Goal: Information Seeking & Learning: Learn about a topic

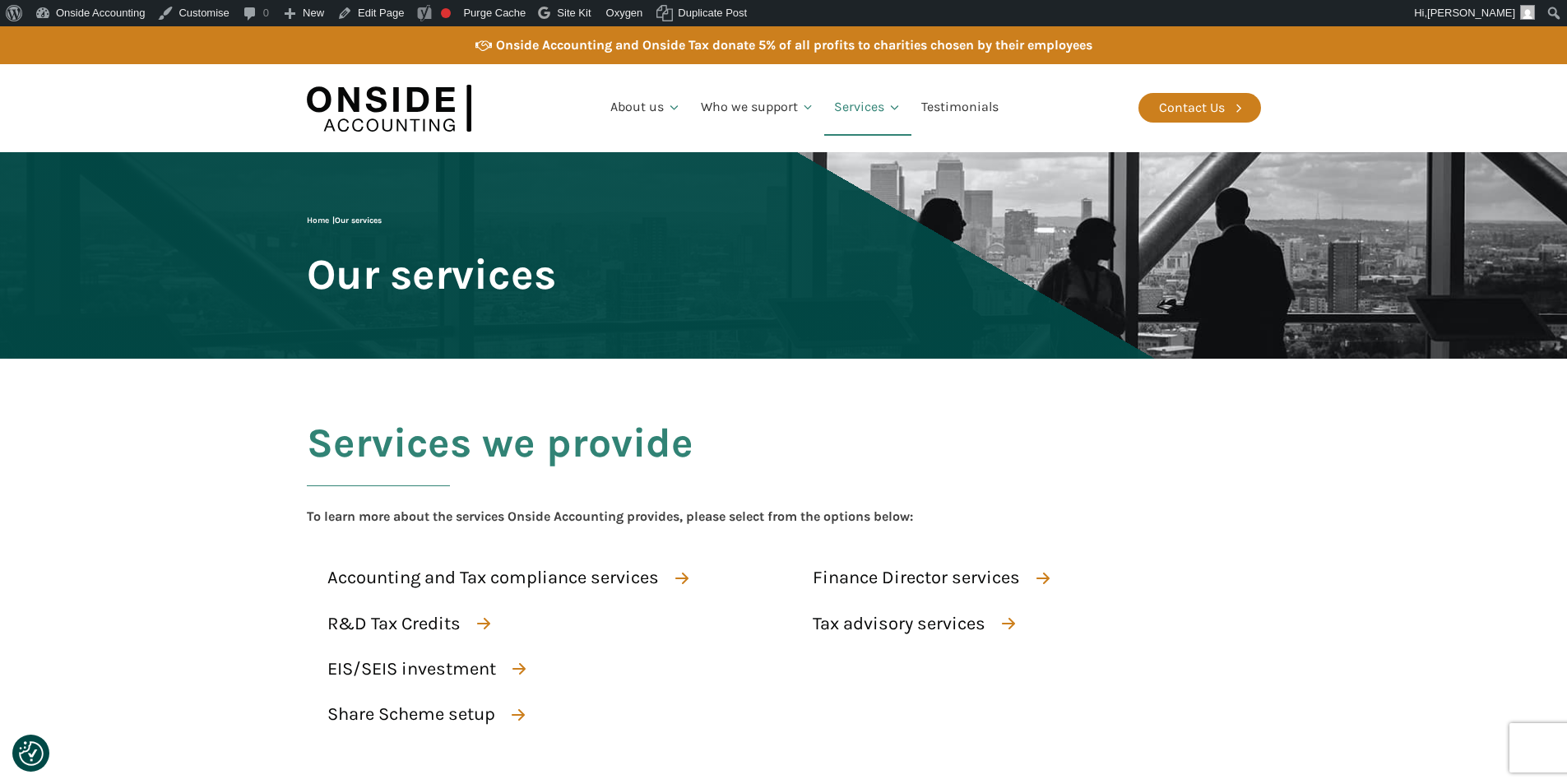
scroll to position [164, 0]
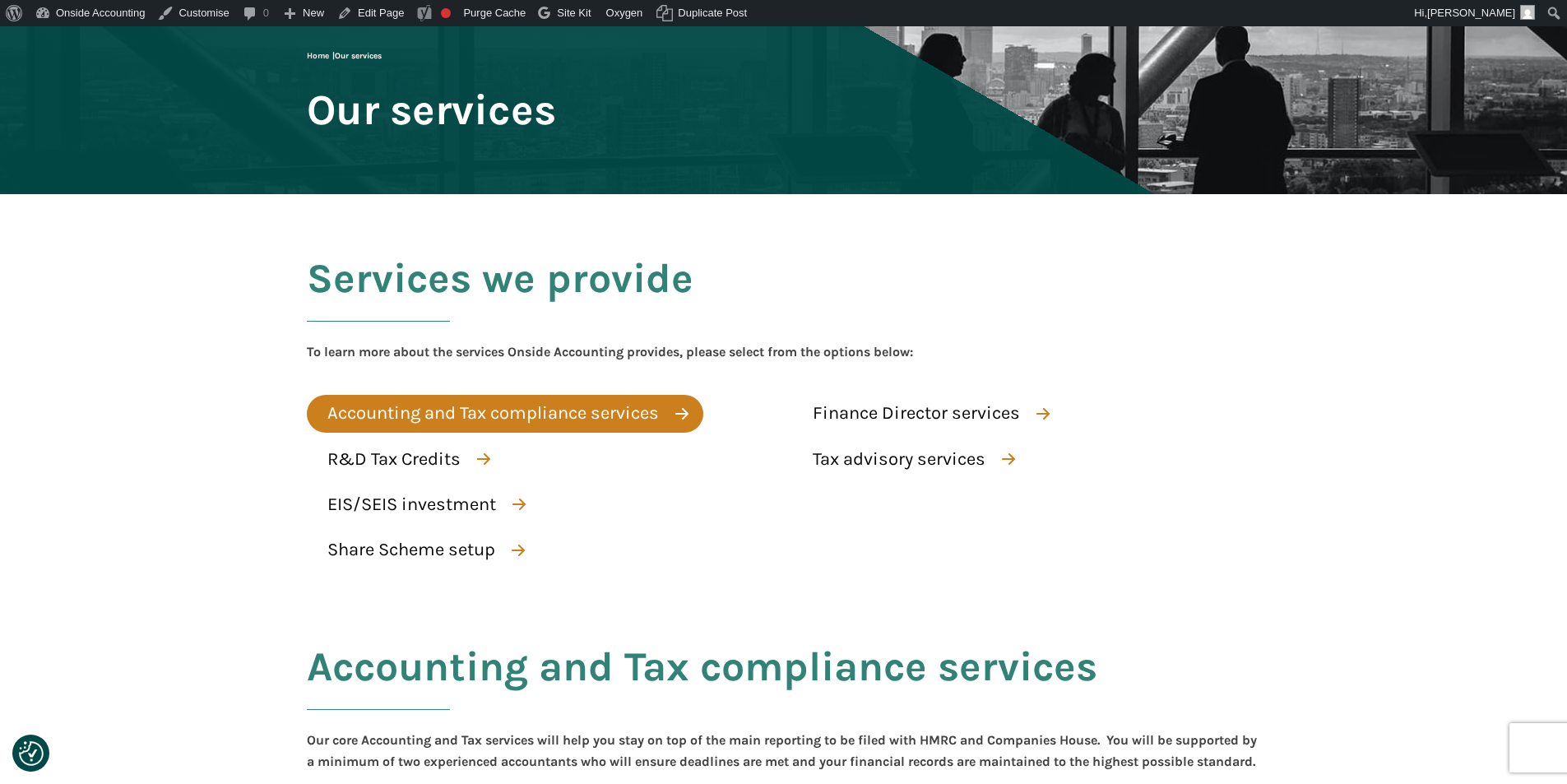
click at [571, 402] on div "Accounting and Tax compliance services" at bounding box center [493, 413] width 332 height 28
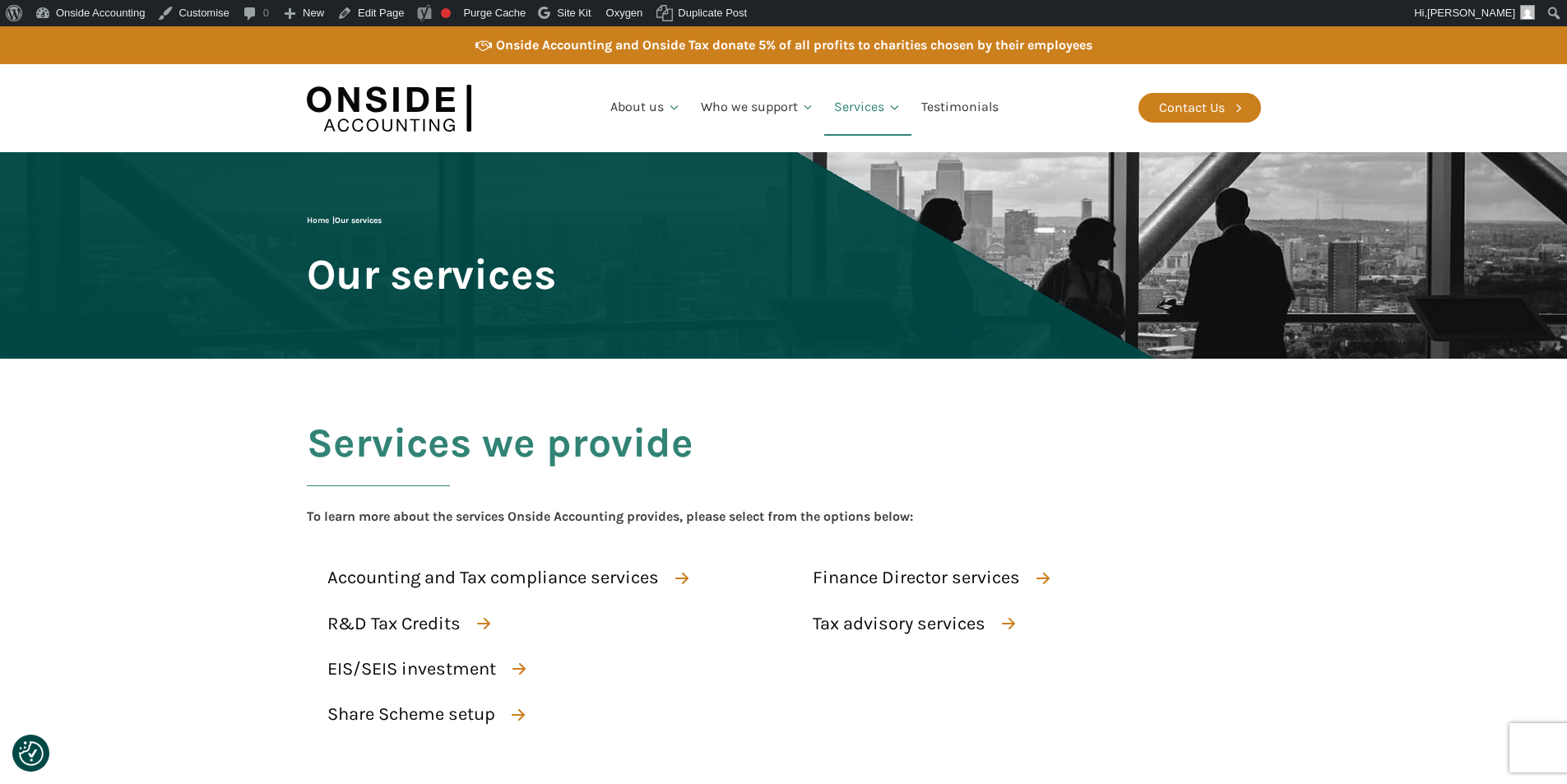
scroll to position [83, 0]
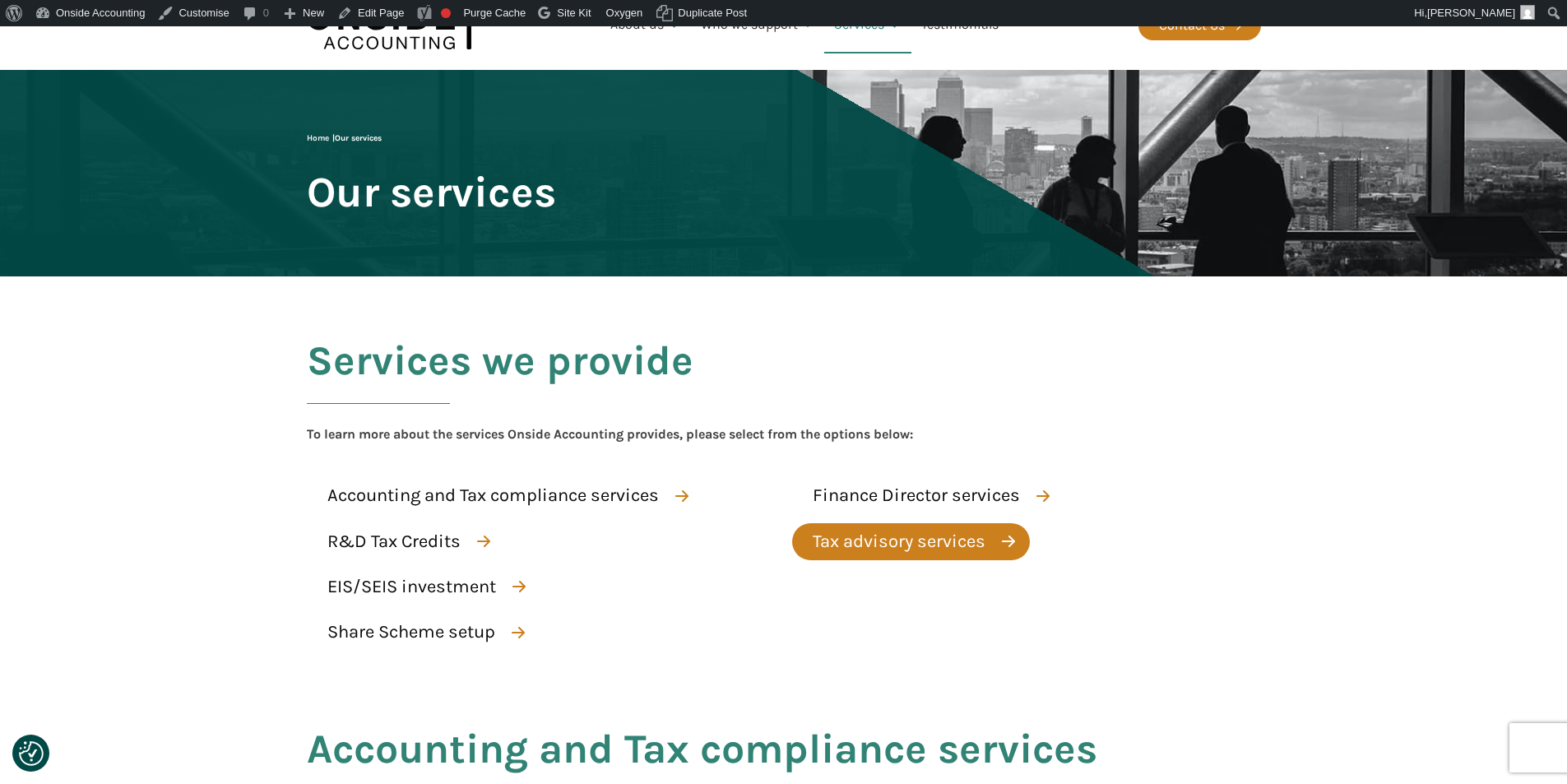
click at [935, 543] on div "Tax advisory services" at bounding box center [899, 541] width 173 height 28
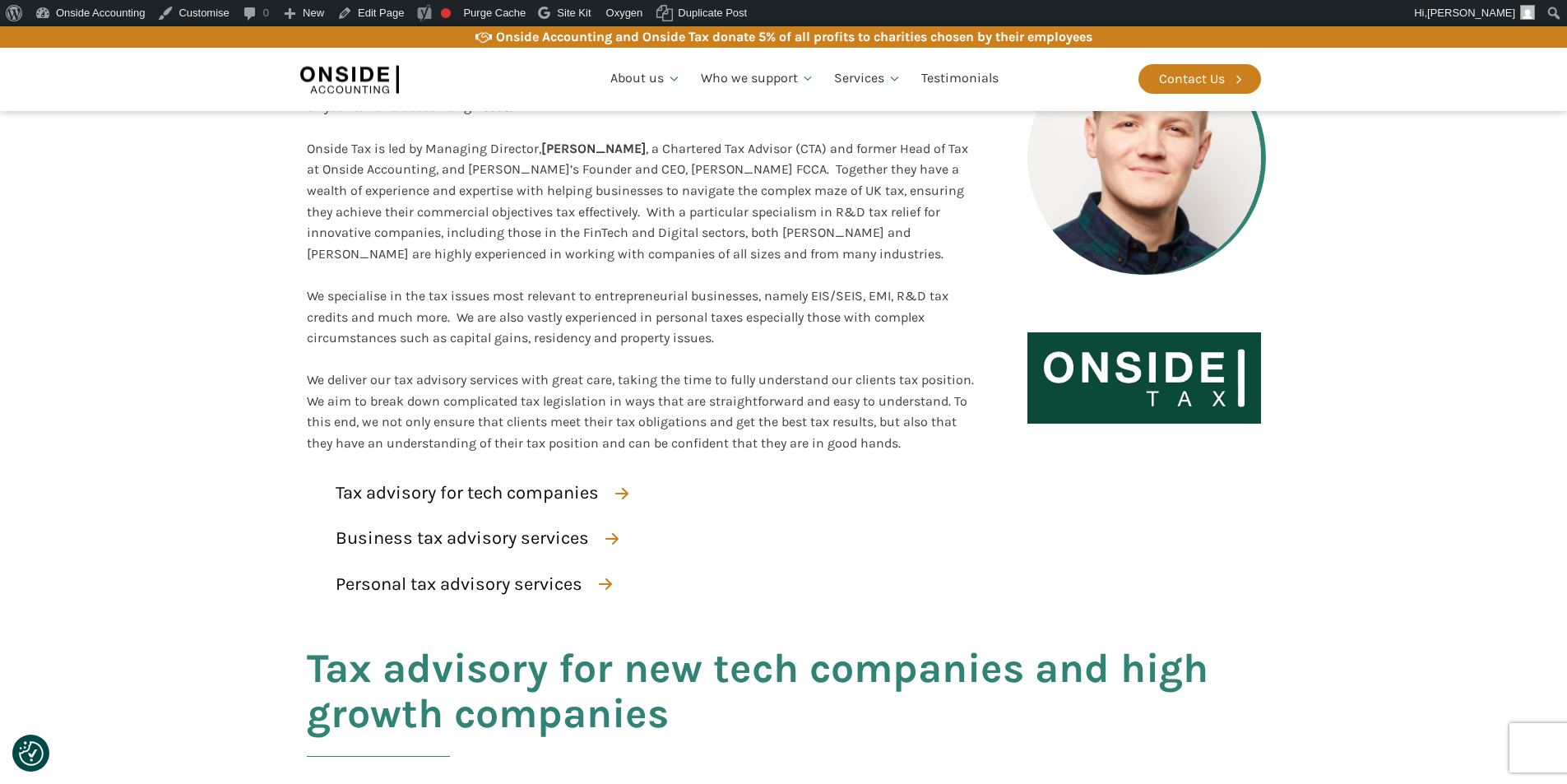
scroll to position [493, 0]
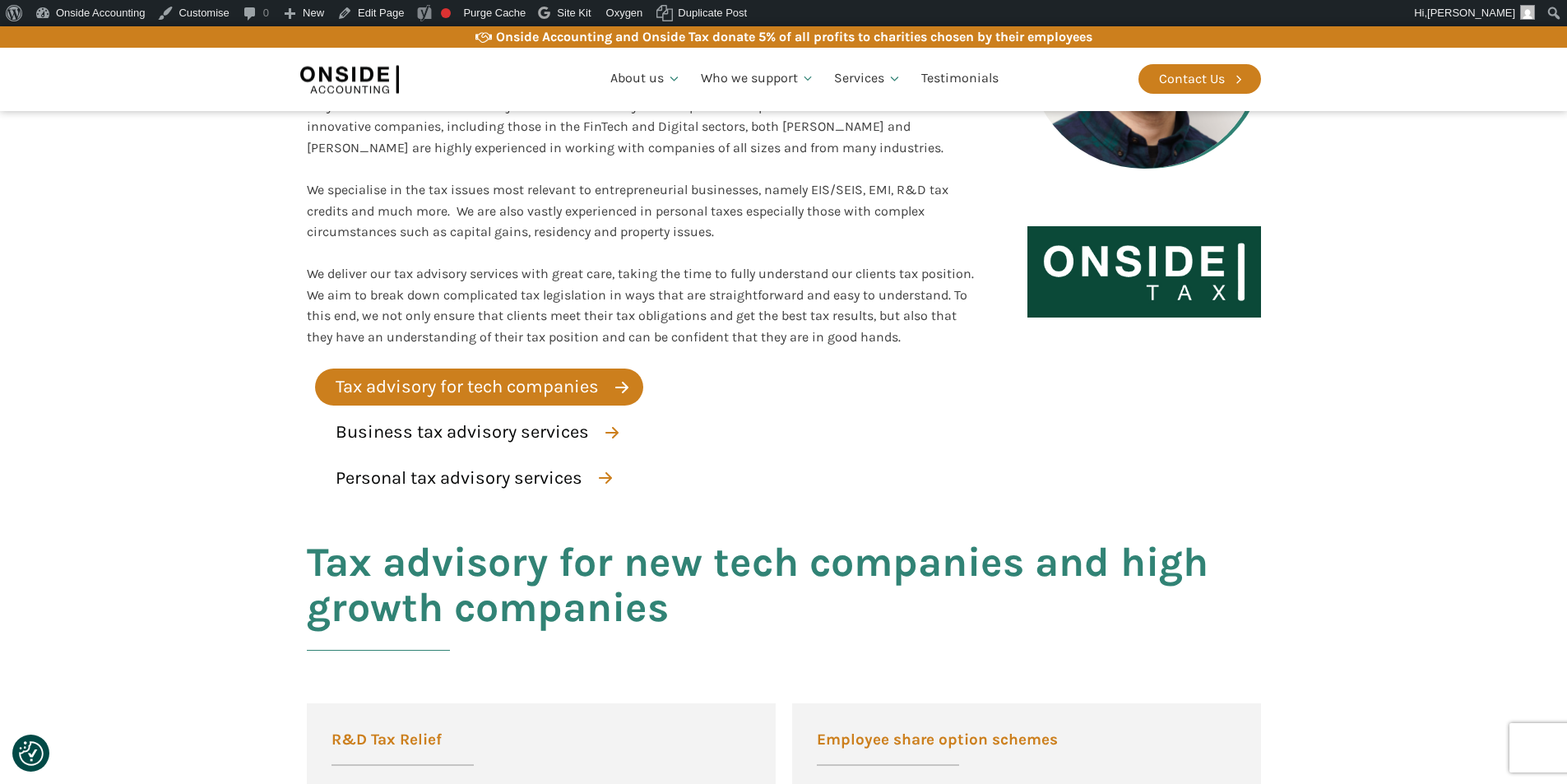
click at [501, 390] on div "Tax advisory for tech companies" at bounding box center [467, 387] width 263 height 28
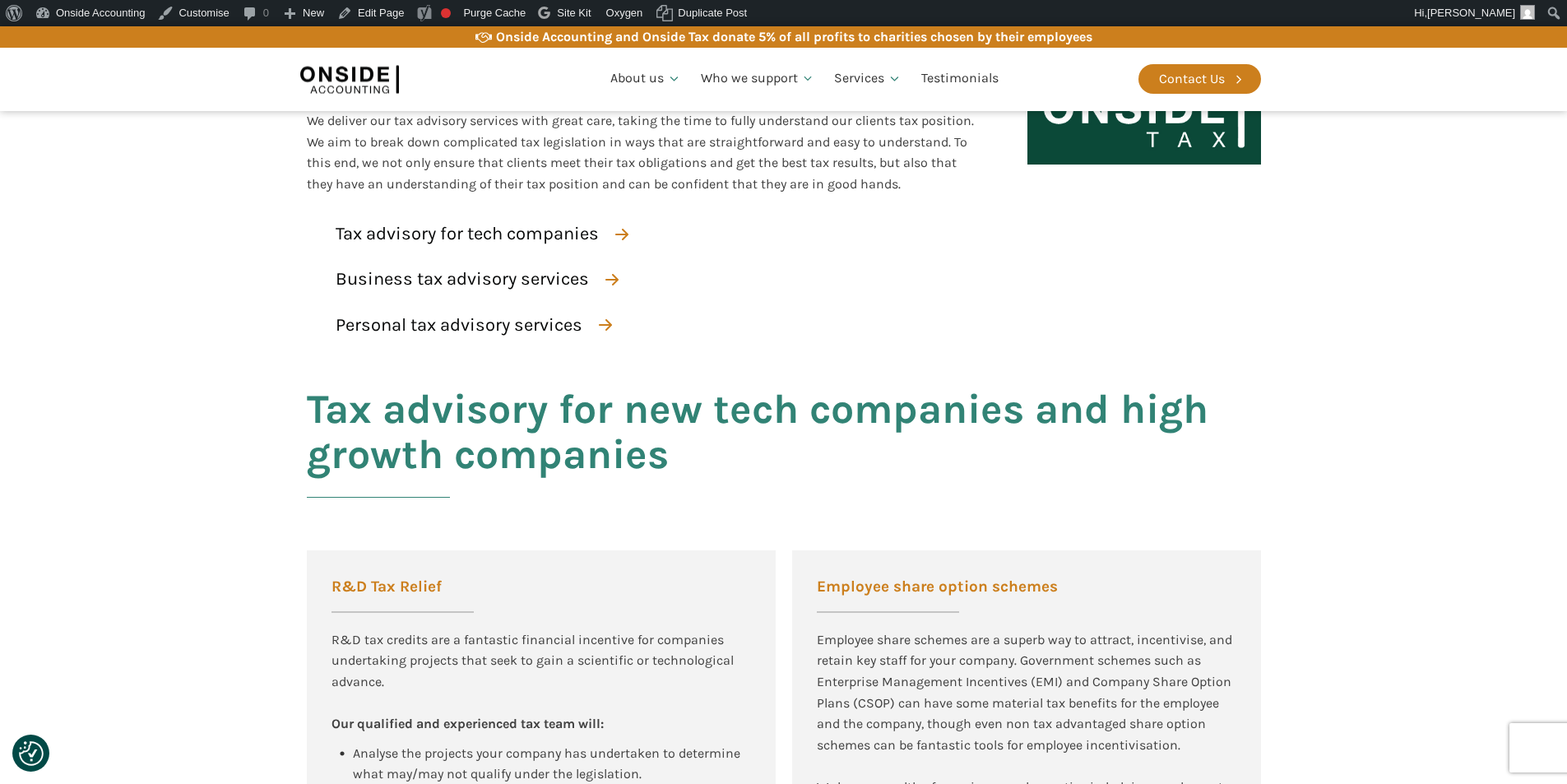
scroll to position [641, 0]
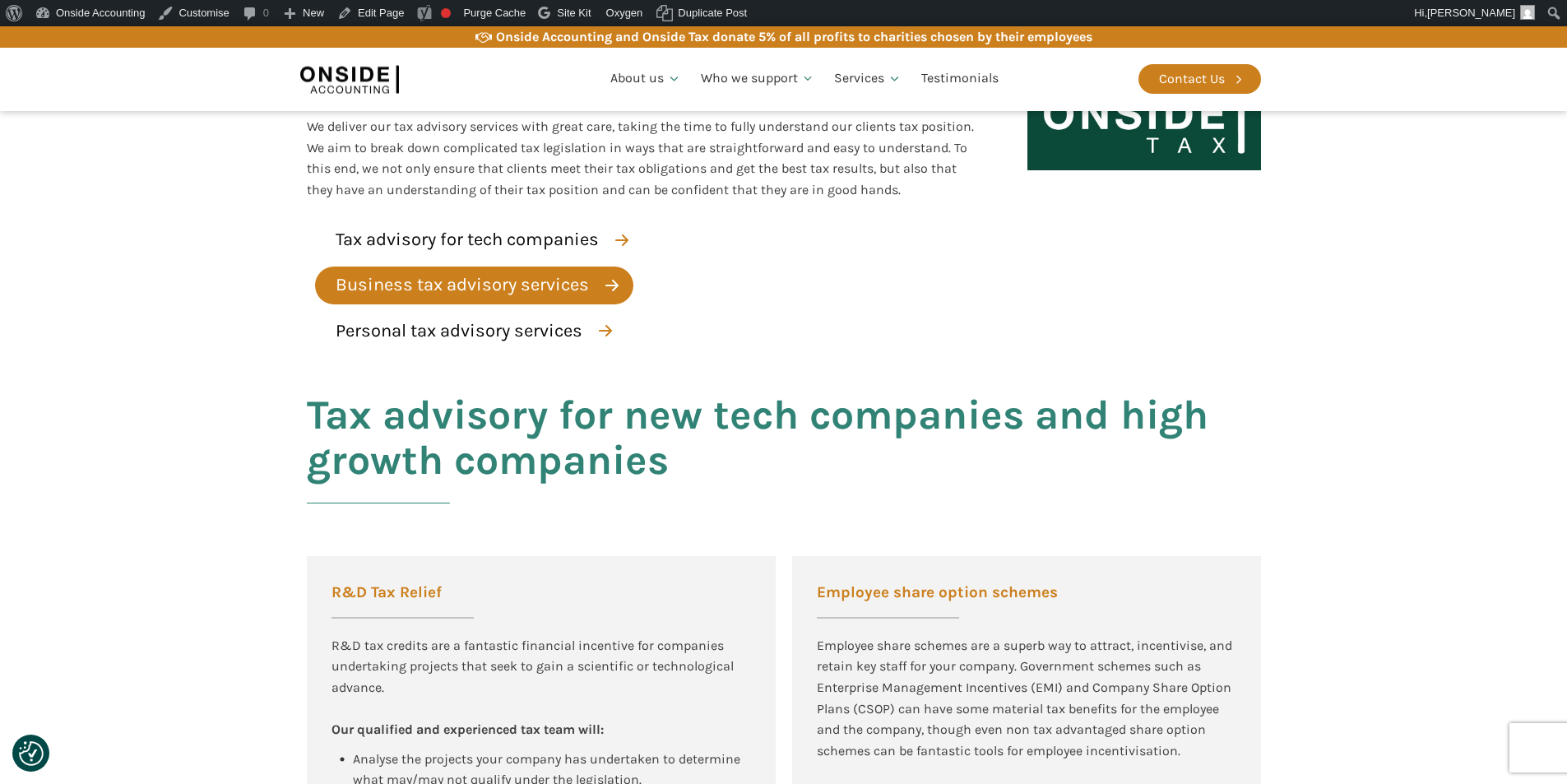
click at [397, 285] on div "Business tax advisory services" at bounding box center [462, 284] width 253 height 28
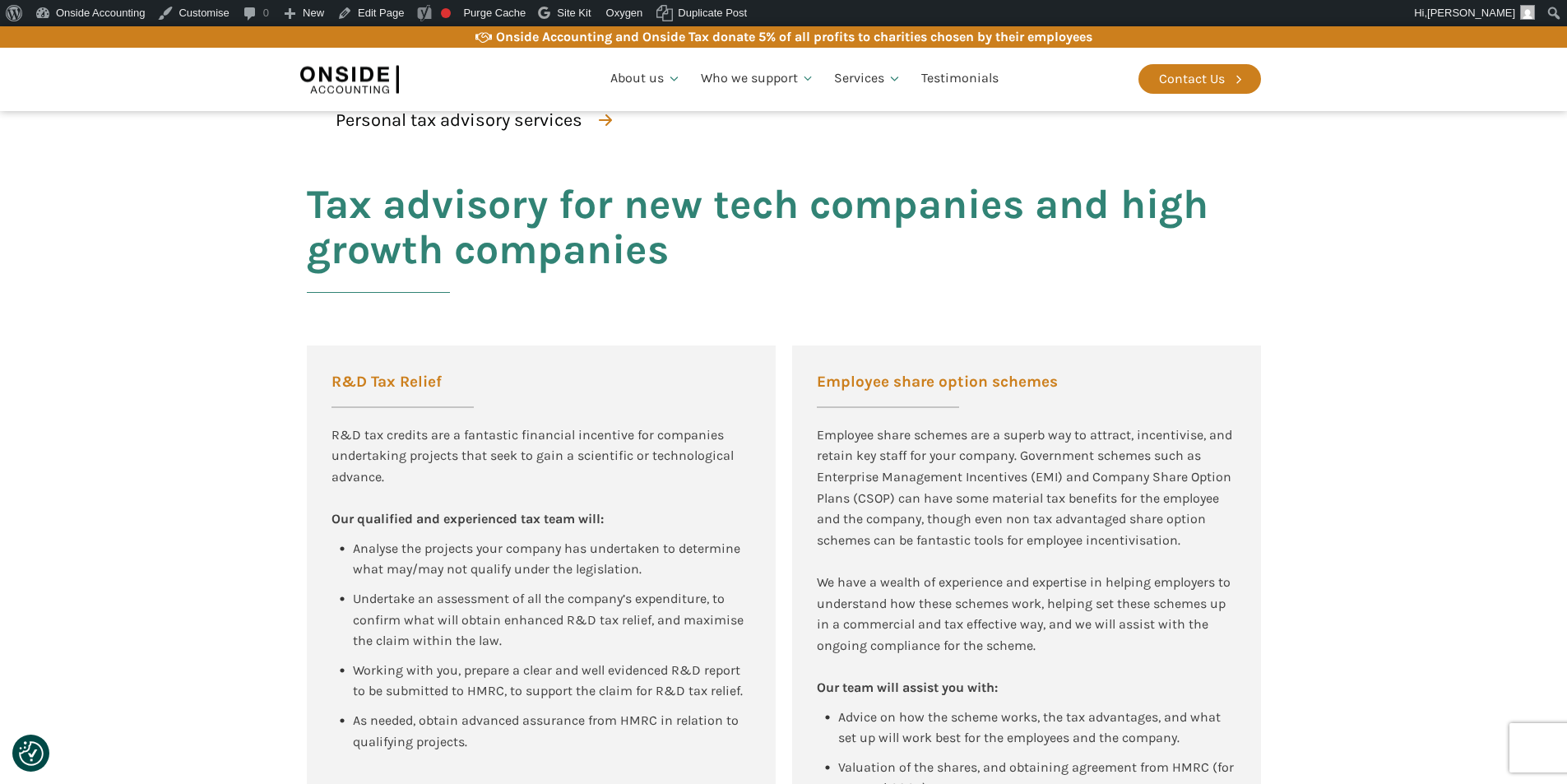
scroll to position [513, 0]
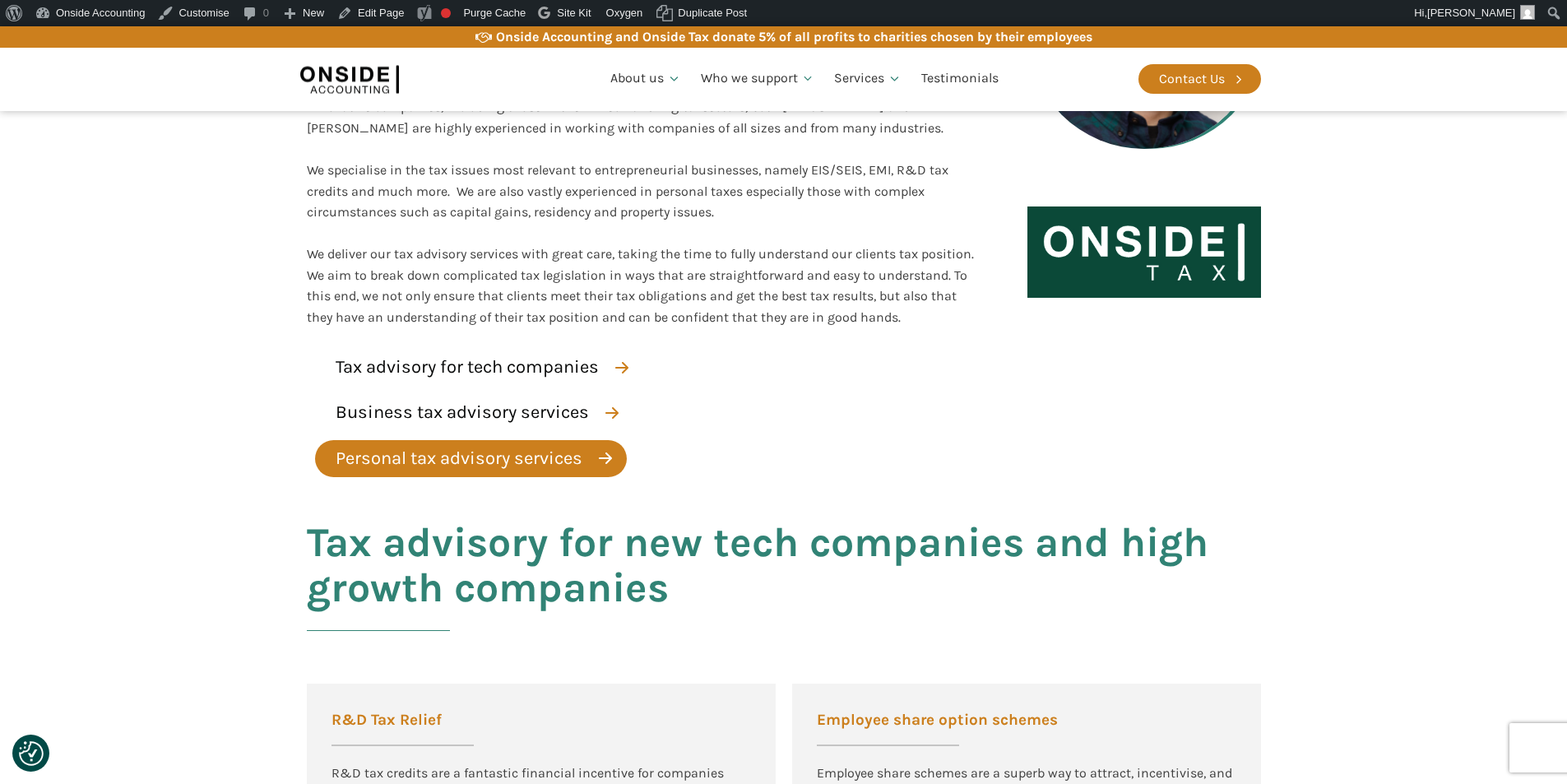
click at [502, 467] on div "Personal tax advisory services" at bounding box center [459, 459] width 247 height 28
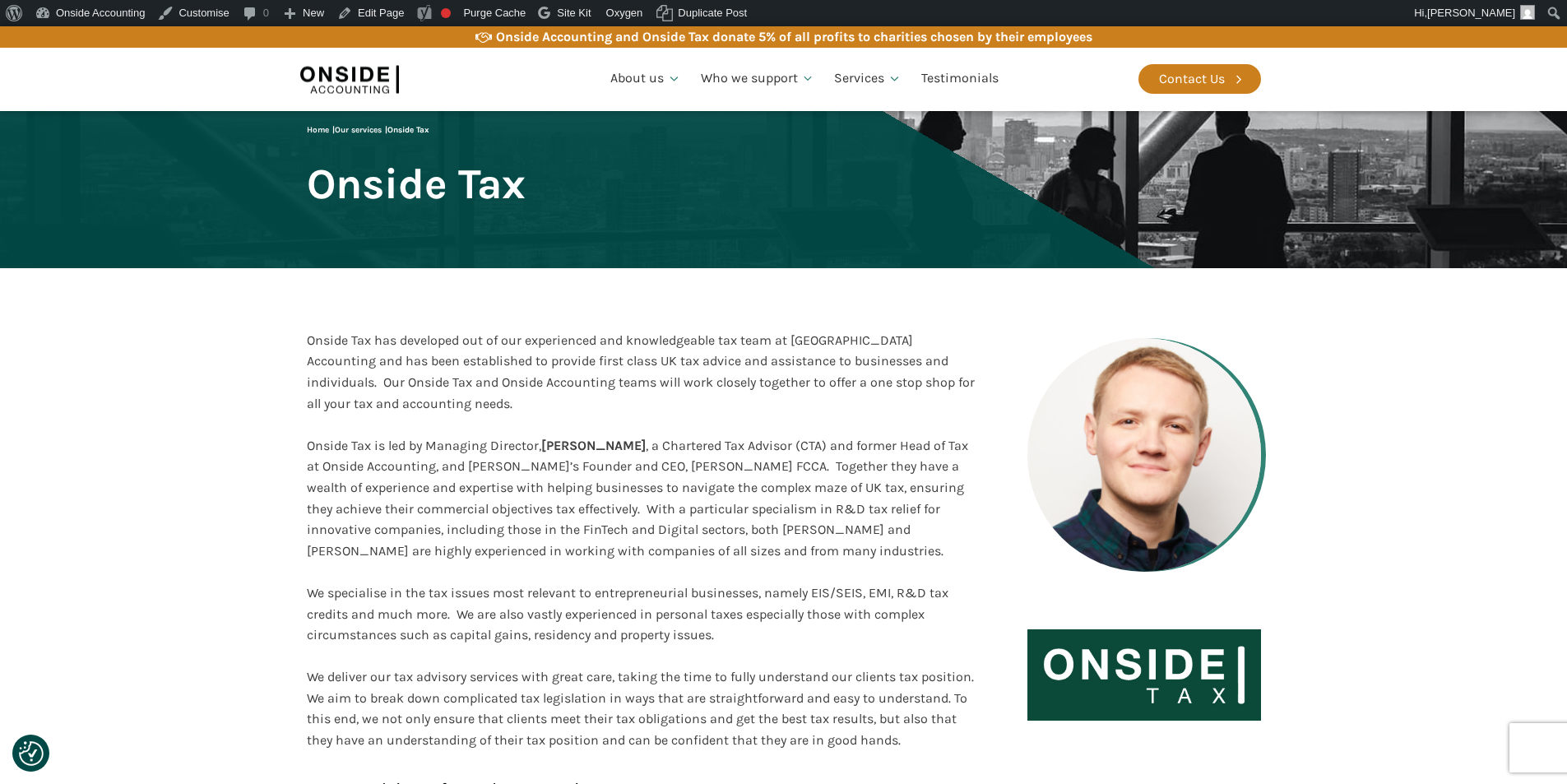
scroll to position [0, 0]
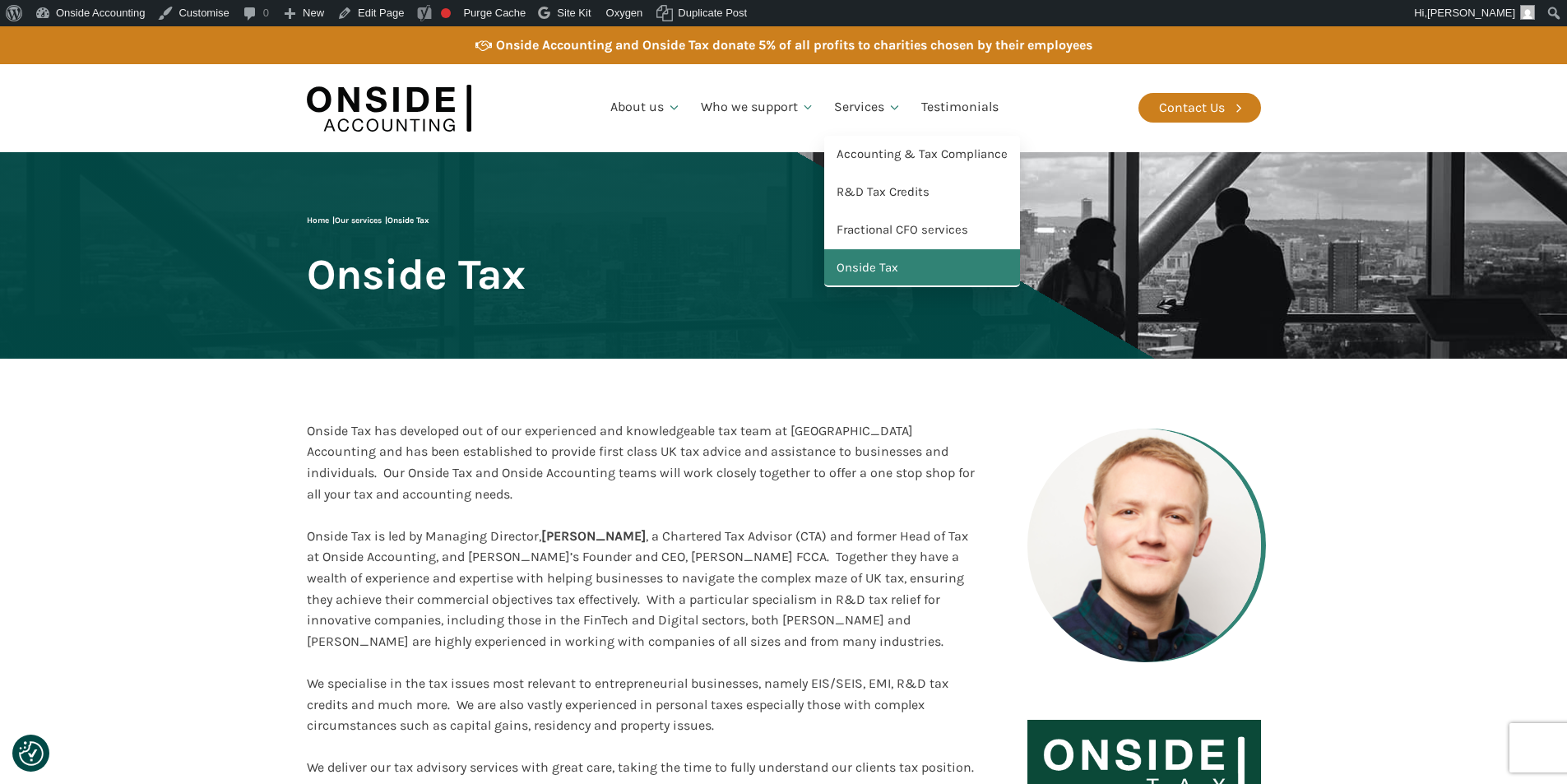
drag, startPoint x: 875, startPoint y: 269, endPoint x: 766, endPoint y: 269, distance: 109.0
click at [875, 269] on link "Onside Tax" at bounding box center [922, 268] width 196 height 38
click at [852, 106] on link "Services" at bounding box center [868, 108] width 87 height 56
